Goal: Transaction & Acquisition: Purchase product/service

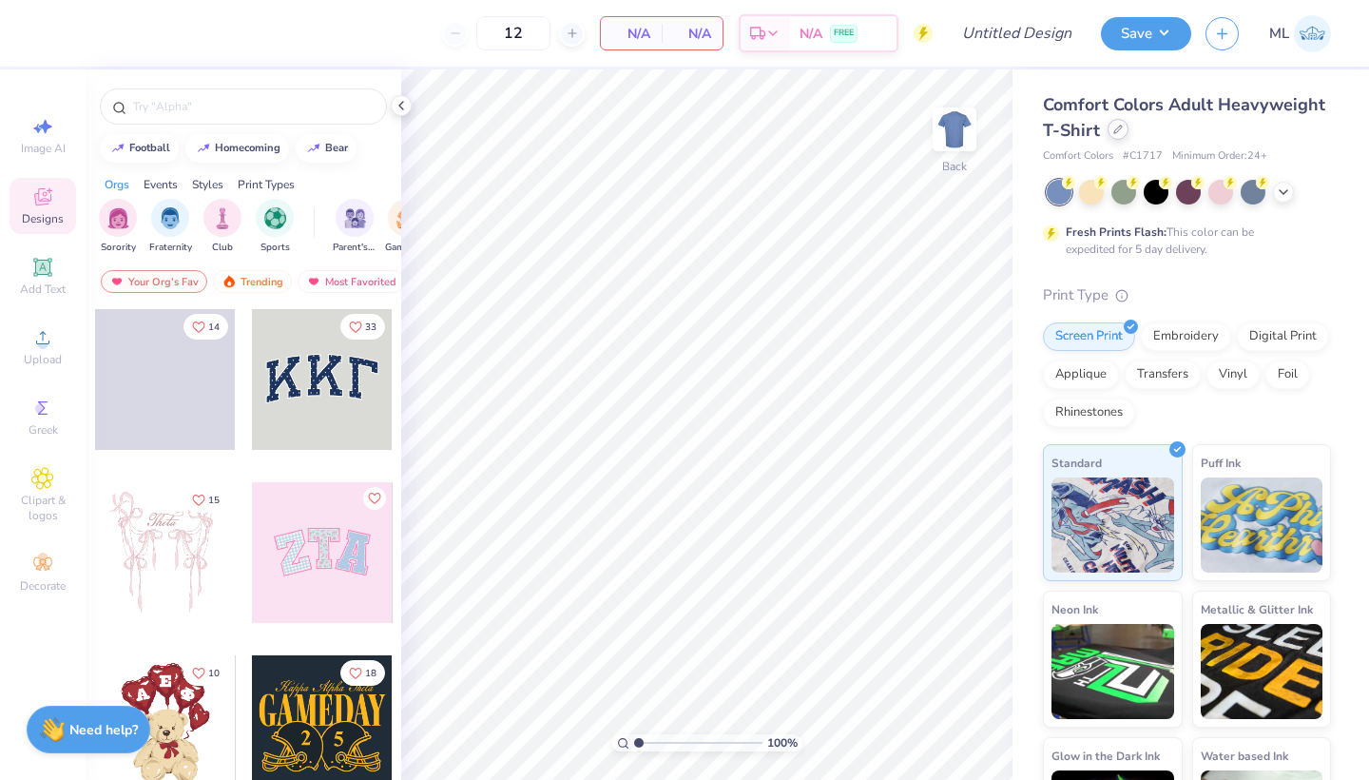
click at [1112, 131] on div at bounding box center [1118, 129] width 21 height 21
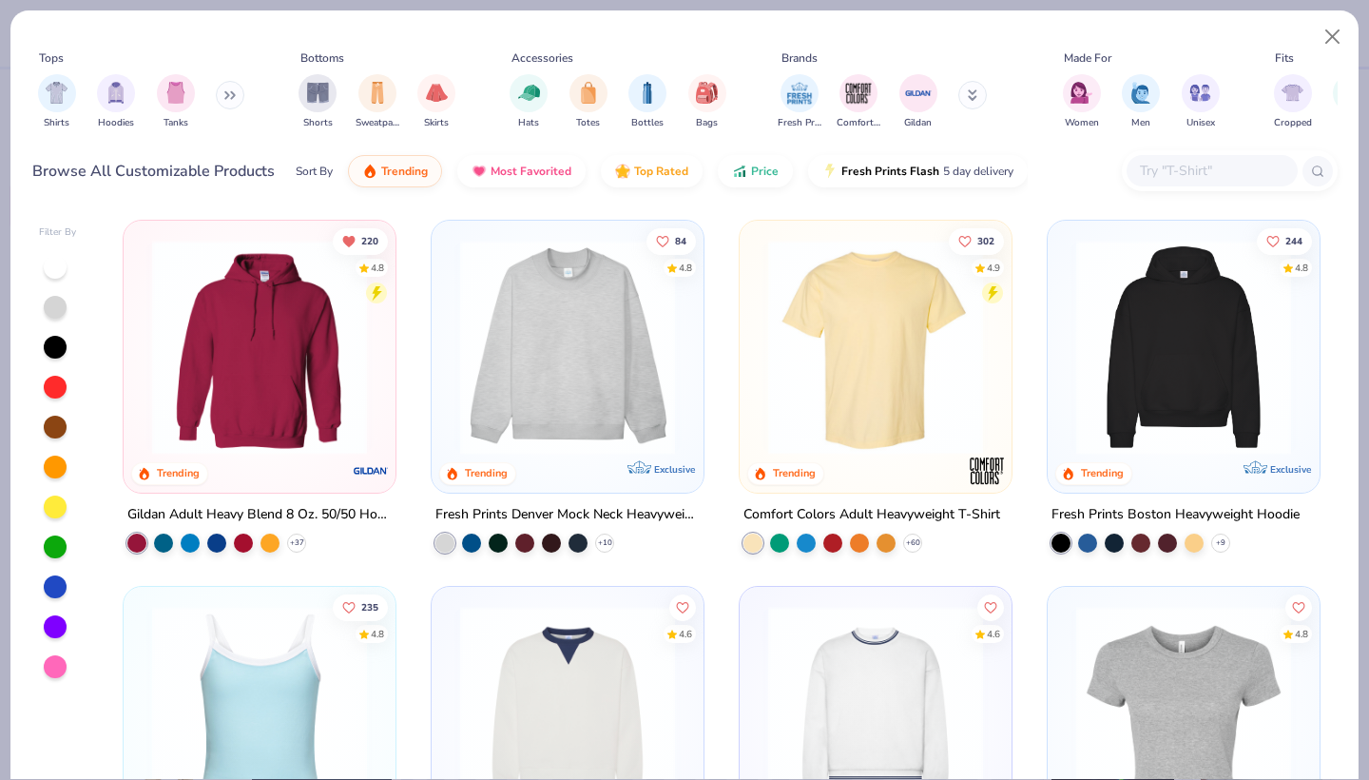
click at [1173, 179] on input "text" at bounding box center [1211, 171] width 146 height 22
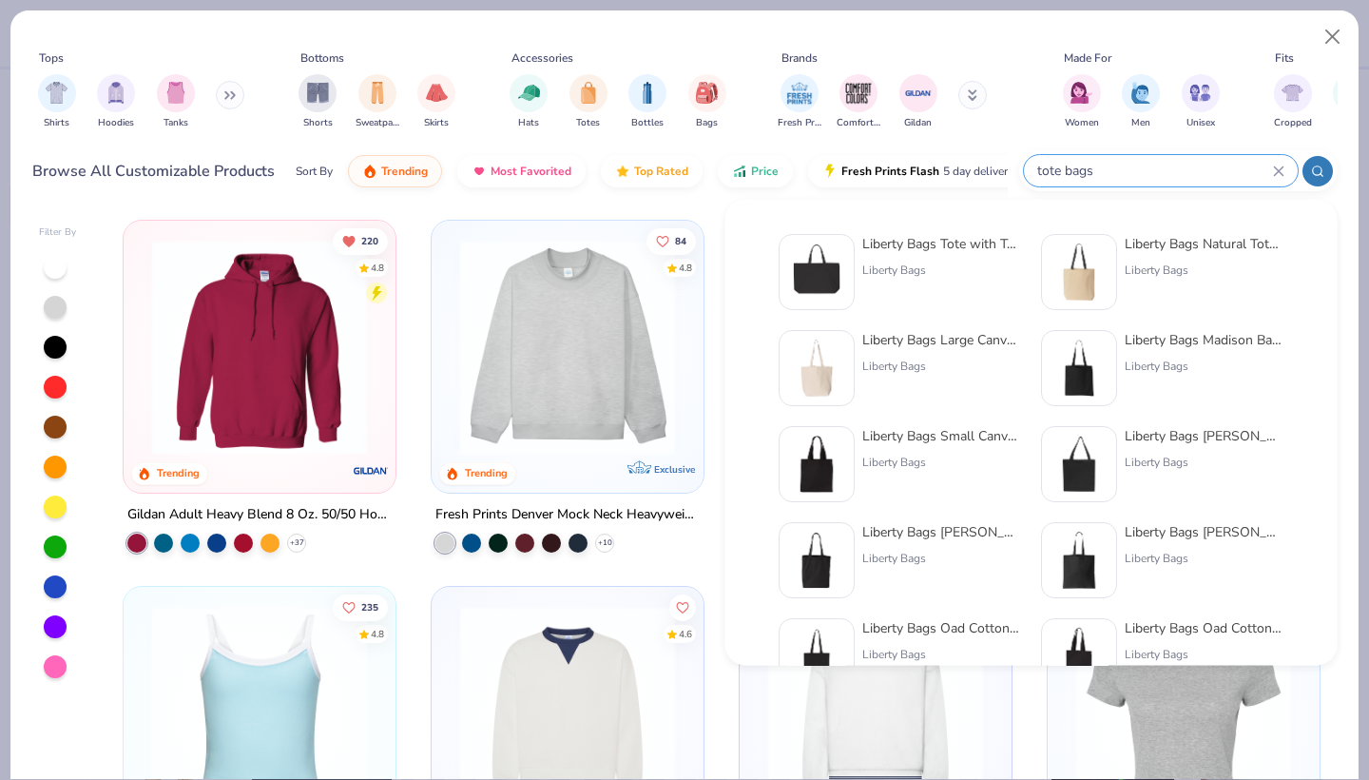
type input "tote bags"
click at [943, 441] on div "Liberty Bags Small Canvas Tote" at bounding box center [942, 436] width 160 height 20
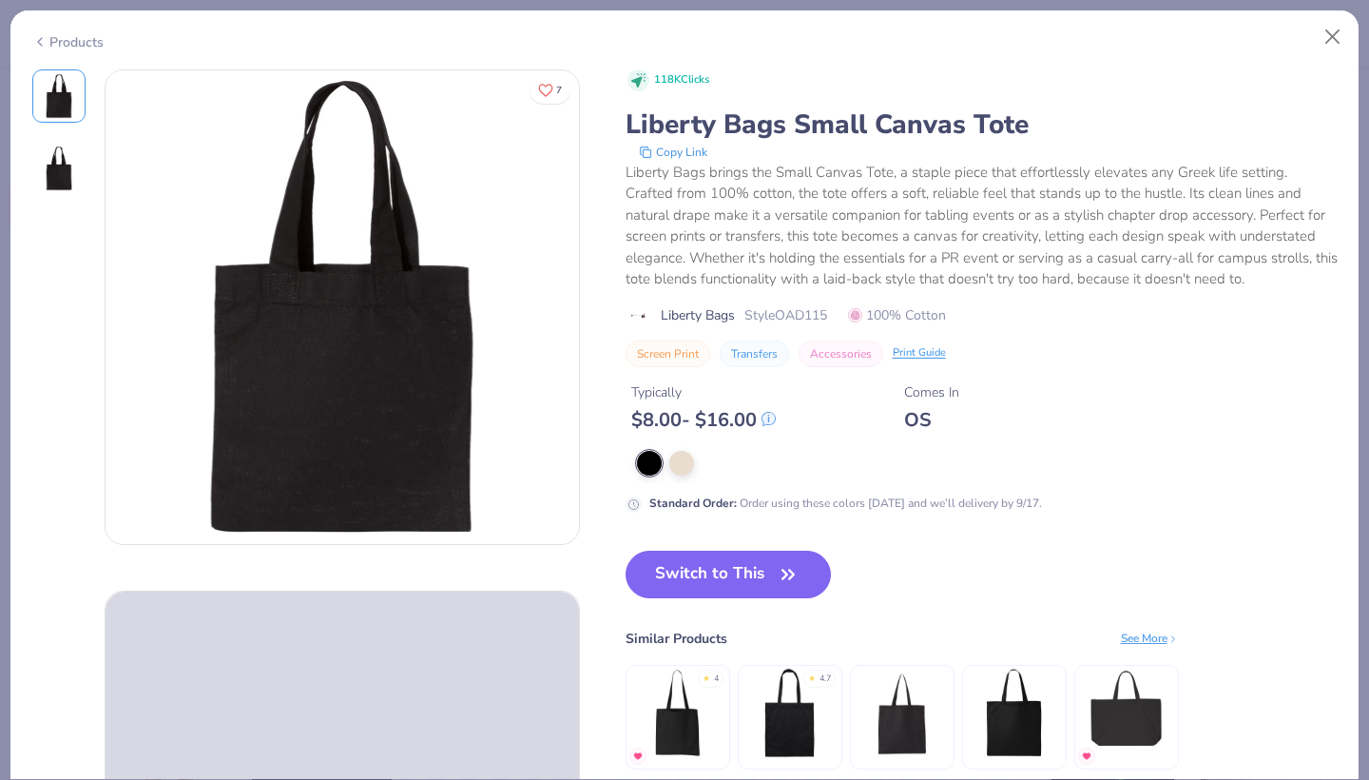
click at [87, 45] on div "Products" at bounding box center [67, 42] width 71 height 20
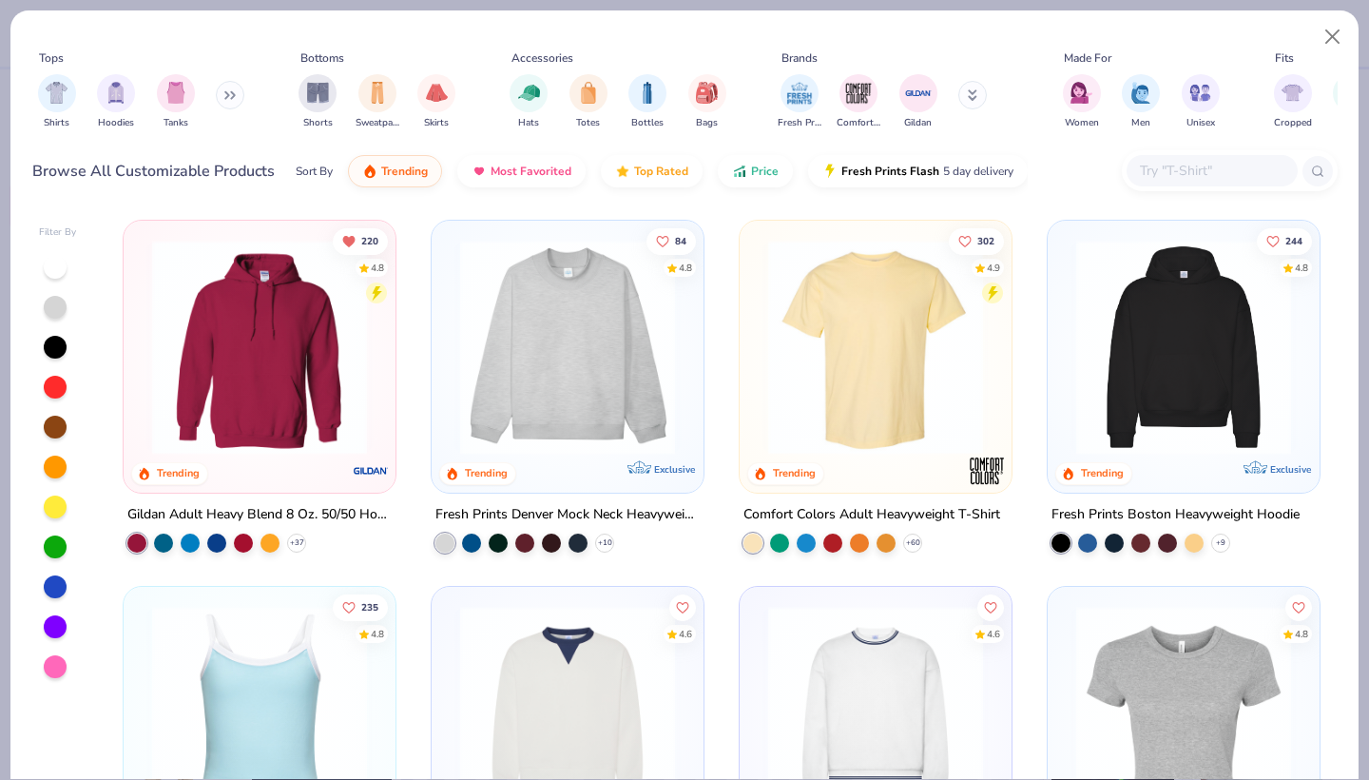
click at [1226, 162] on input "text" at bounding box center [1211, 171] width 146 height 22
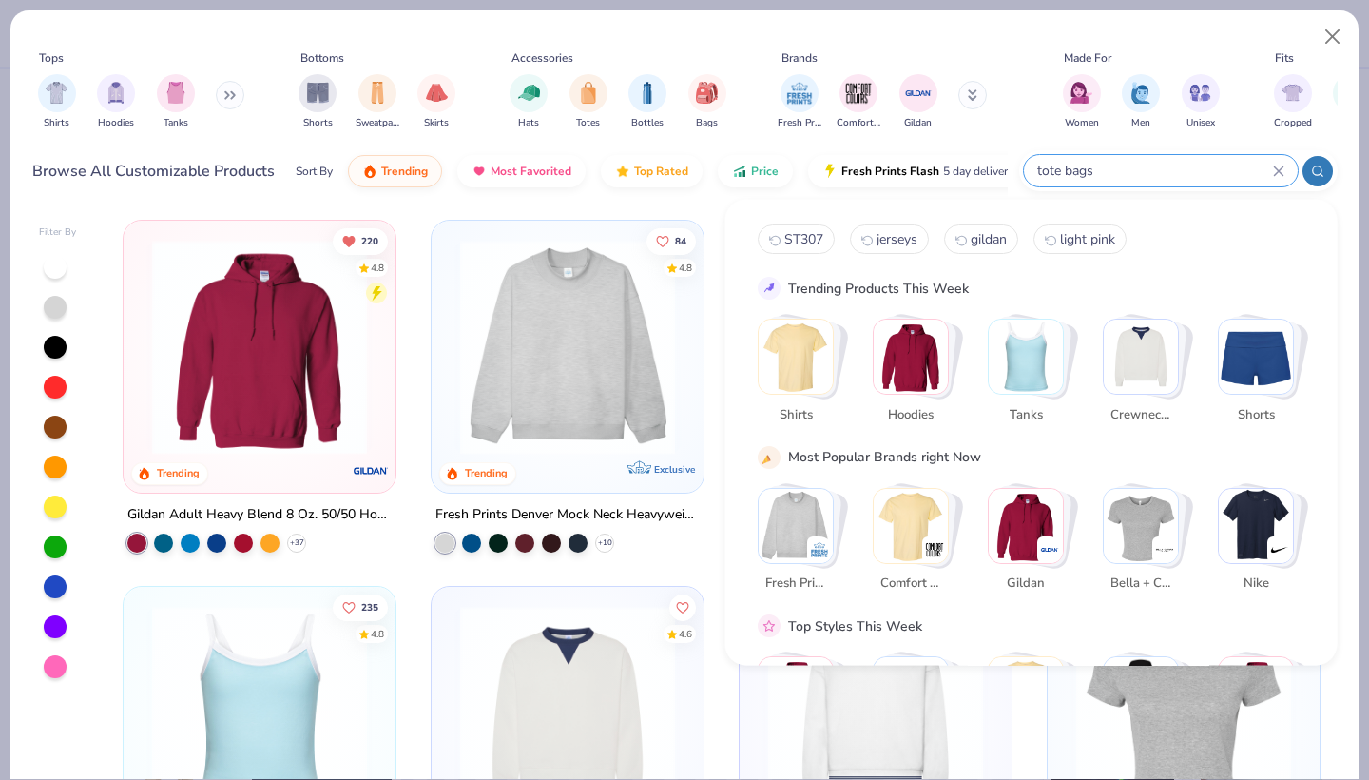
type input "tote bags"
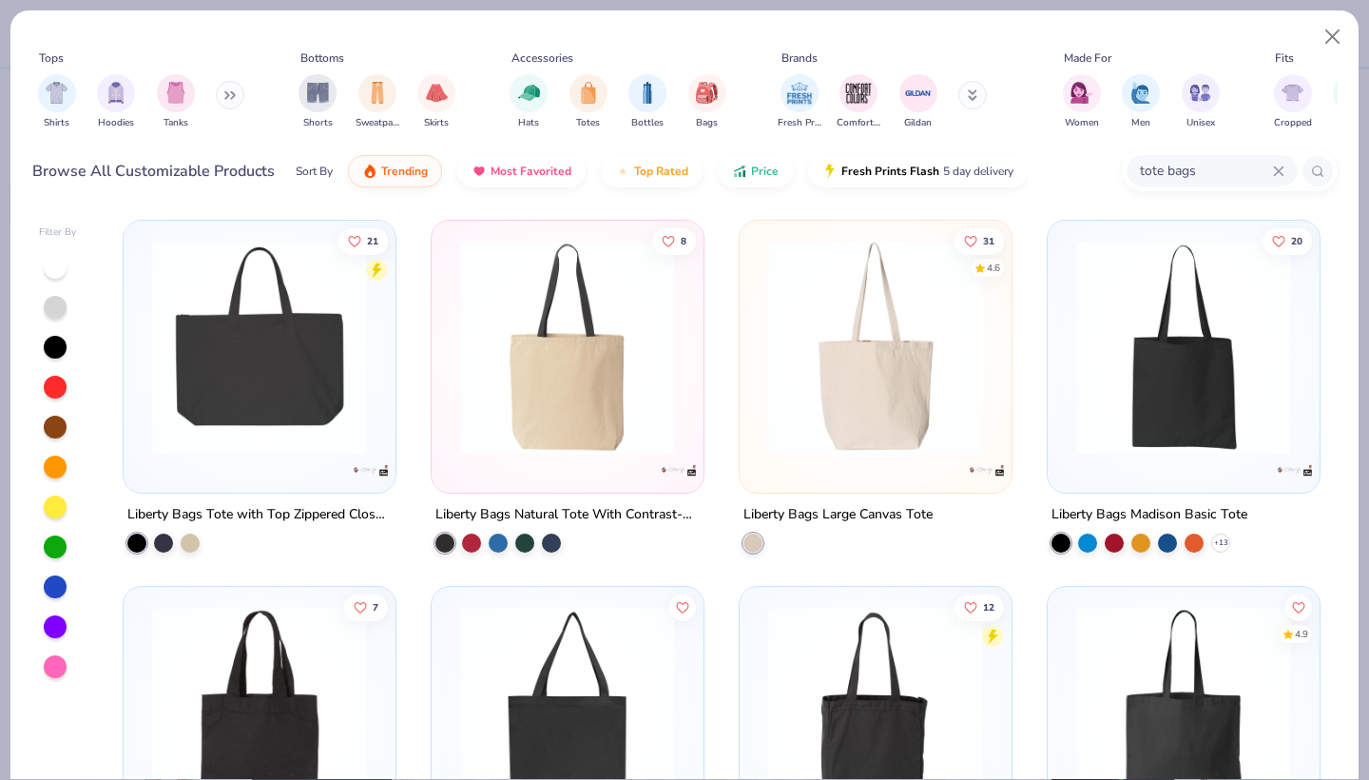
click at [1186, 397] on img at bounding box center [1184, 347] width 234 height 215
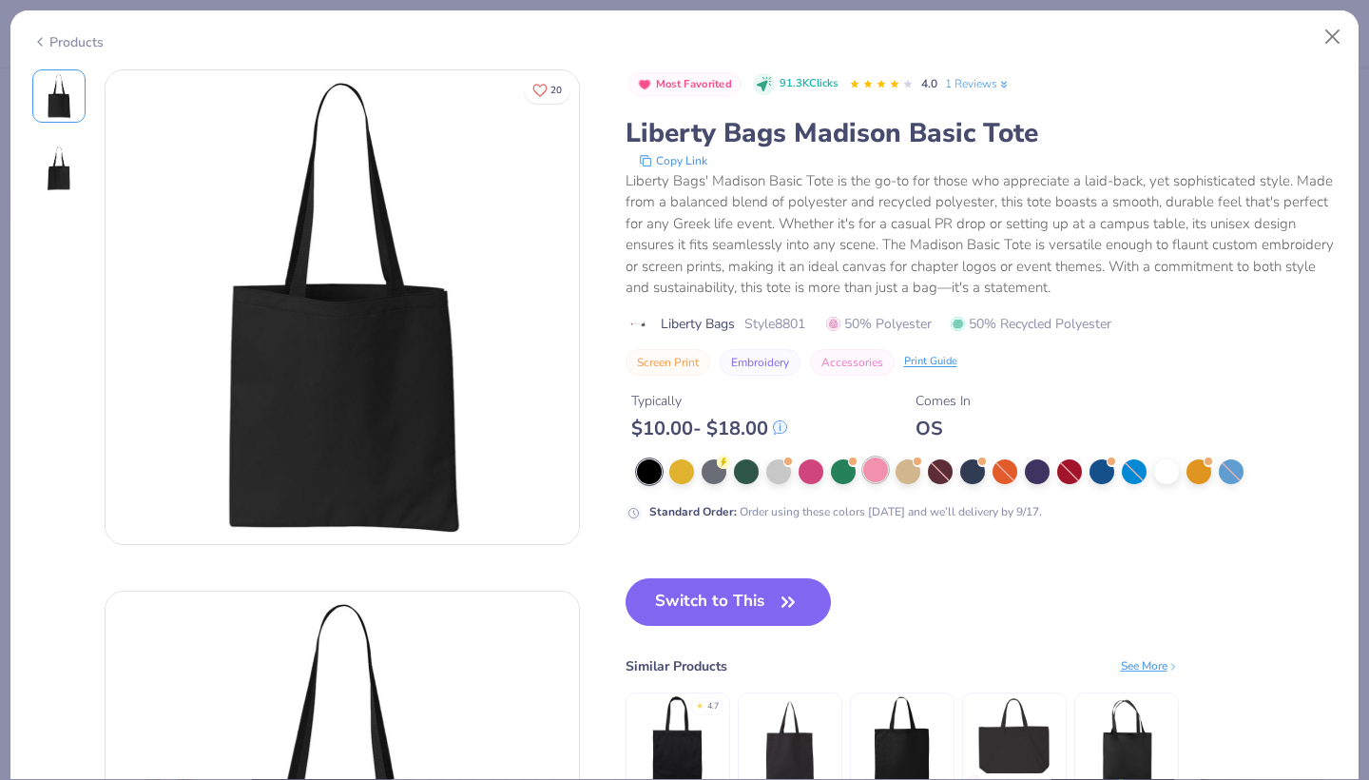
click at [887, 470] on div at bounding box center [875, 469] width 25 height 25
